Goal: Manage account settings

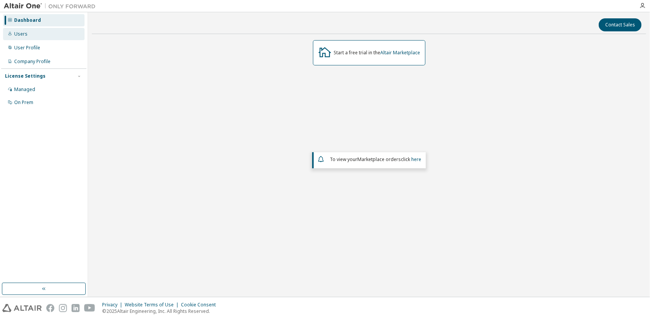
click at [58, 35] on div "Users" at bounding box center [43, 34] width 81 height 12
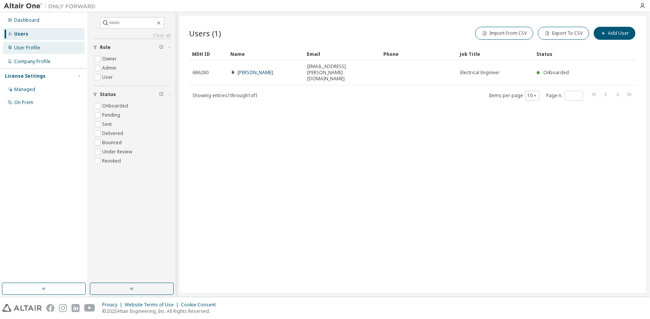
click at [59, 47] on div "User Profile" at bounding box center [43, 48] width 81 height 12
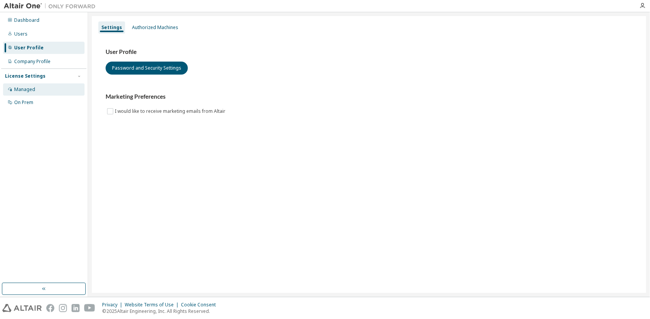
click at [55, 85] on div "Managed" at bounding box center [43, 89] width 81 height 12
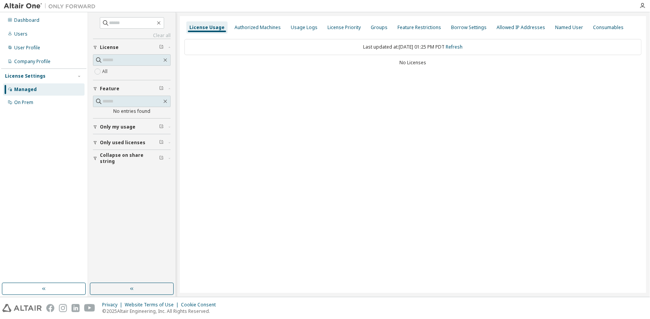
click at [125, 125] on span "Only my usage" at bounding box center [118, 127] width 36 height 6
click at [122, 124] on span "Only my usage" at bounding box center [118, 127] width 36 height 6
click at [124, 138] on button "Only used licenses" at bounding box center [132, 142] width 78 height 17
click at [124, 140] on span "Only used licenses" at bounding box center [123, 143] width 46 height 6
click at [128, 152] on button "Collapse on share string" at bounding box center [132, 158] width 78 height 17
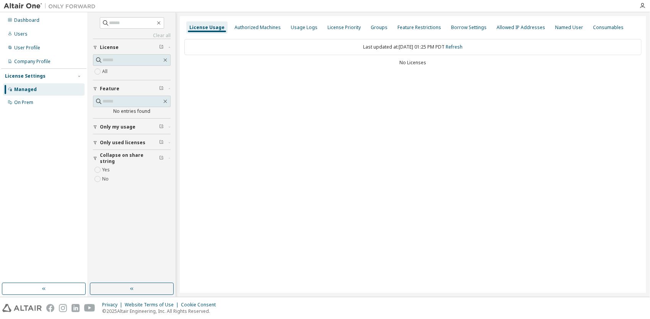
click at [126, 155] on span "Collapse on share string" at bounding box center [129, 158] width 59 height 12
